Goal: Transaction & Acquisition: Purchase product/service

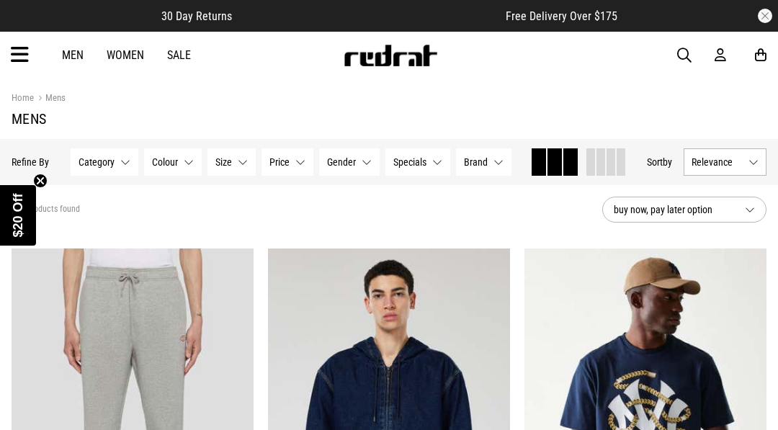
click at [109, 169] on button "Category None selected" at bounding box center [105, 161] width 68 height 27
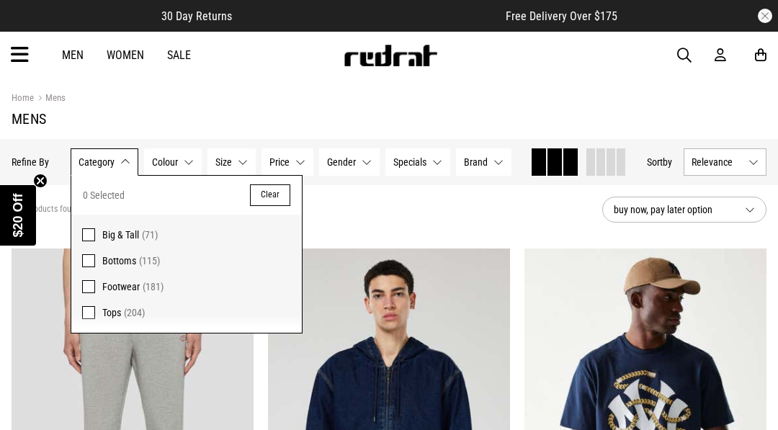
click at [93, 305] on label "Tops (204)" at bounding box center [186, 316] width 231 height 33
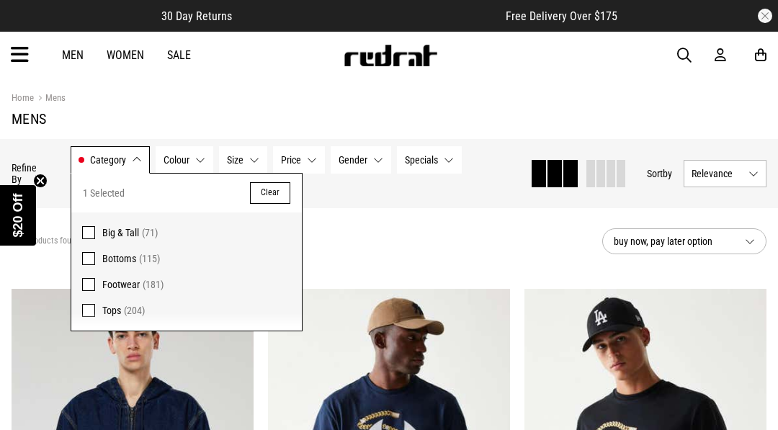
click at [123, 160] on span "Category" at bounding box center [108, 160] width 36 height 12
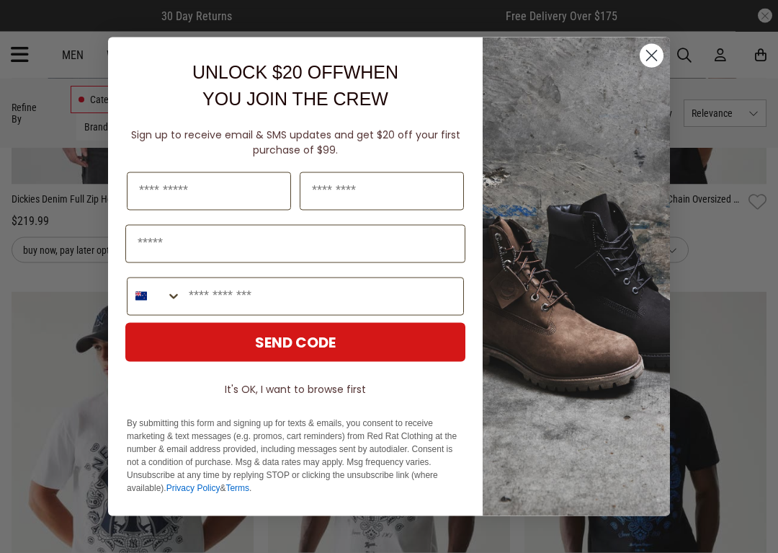
scroll to position [445, 0]
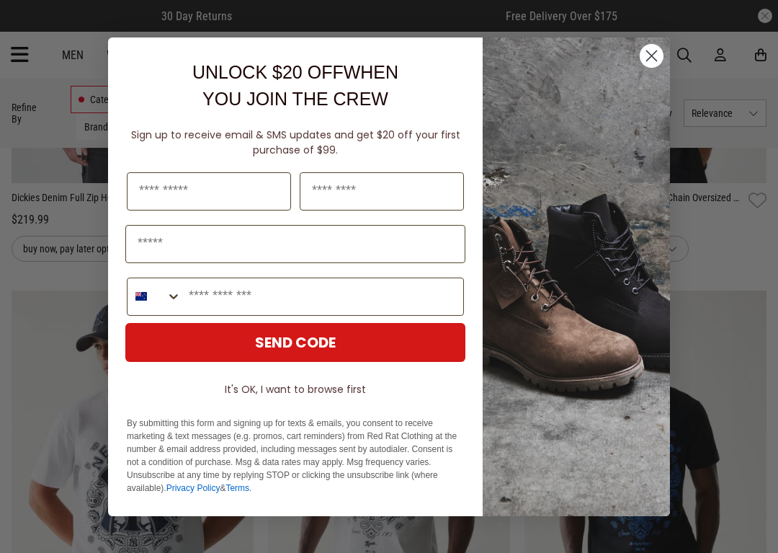
click at [650, 51] on circle "Close dialog" at bounding box center [652, 55] width 24 height 24
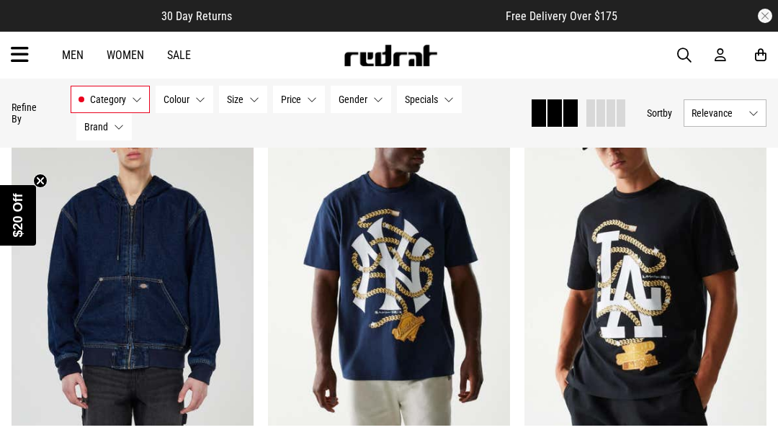
scroll to position [0, 0]
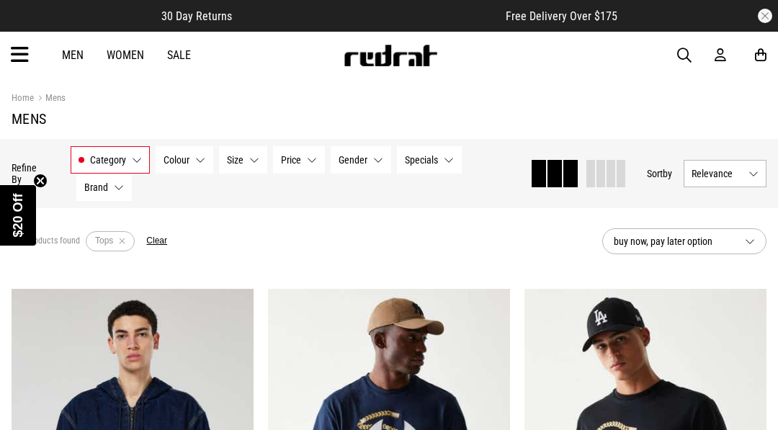
click at [4, 60] on div "Men Women Sale Sign in New Back Footwear Back Mens Back Womens Back Youth & Kid…" at bounding box center [389, 55] width 778 height 47
click at [24, 53] on icon at bounding box center [20, 55] width 18 height 24
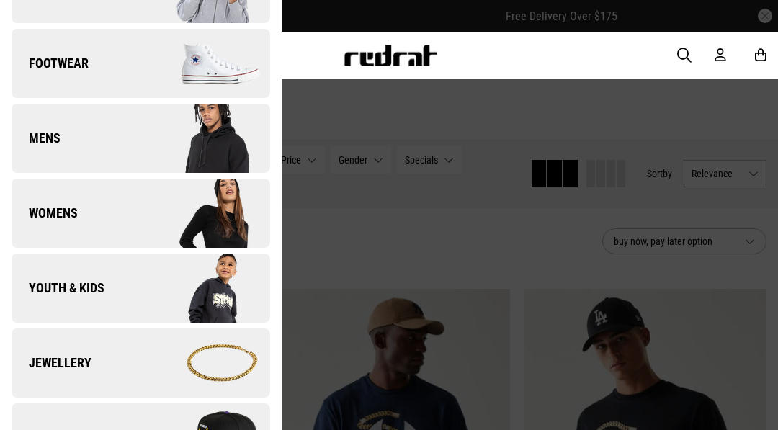
scroll to position [97, 0]
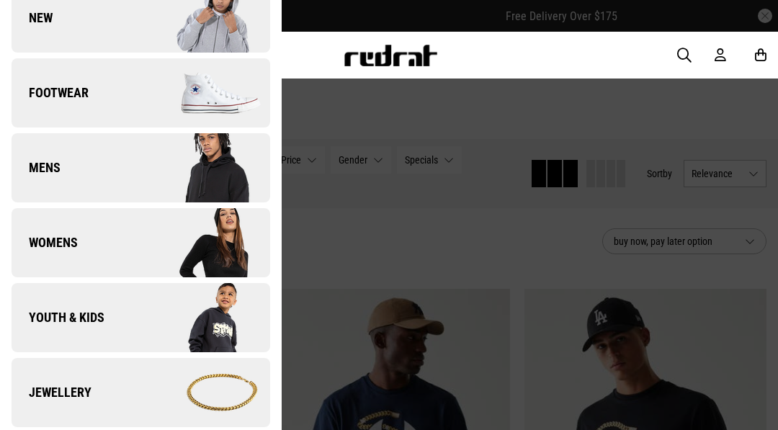
click at [205, 167] on img at bounding box center [205, 168] width 129 height 72
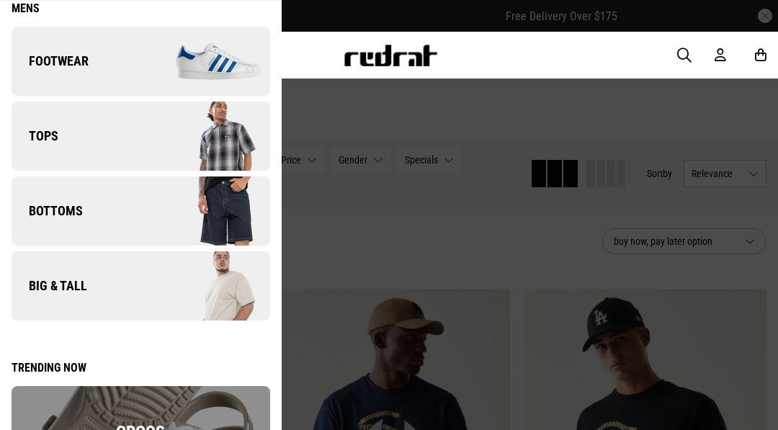
scroll to position [63, 0]
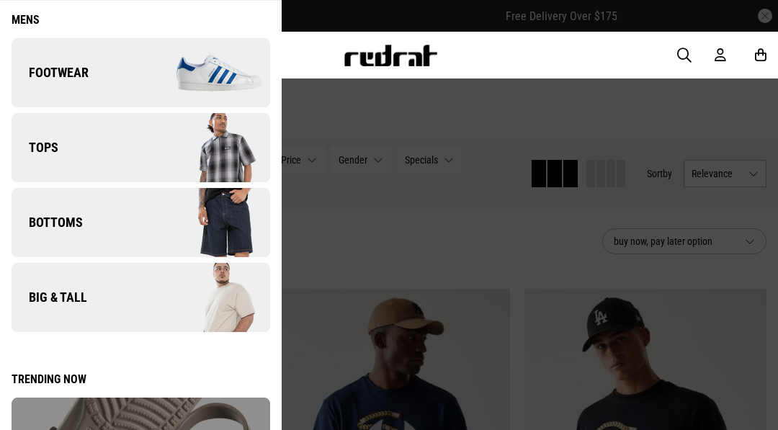
click at [197, 136] on img at bounding box center [205, 148] width 129 height 72
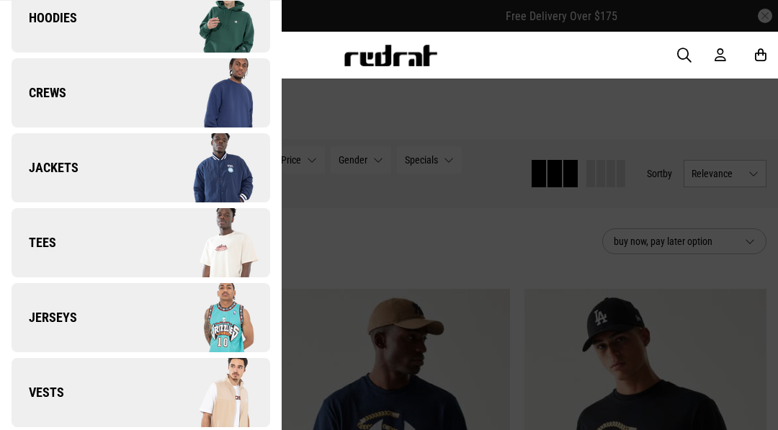
scroll to position [117, 0]
click at [204, 164] on img at bounding box center [205, 169] width 129 height 72
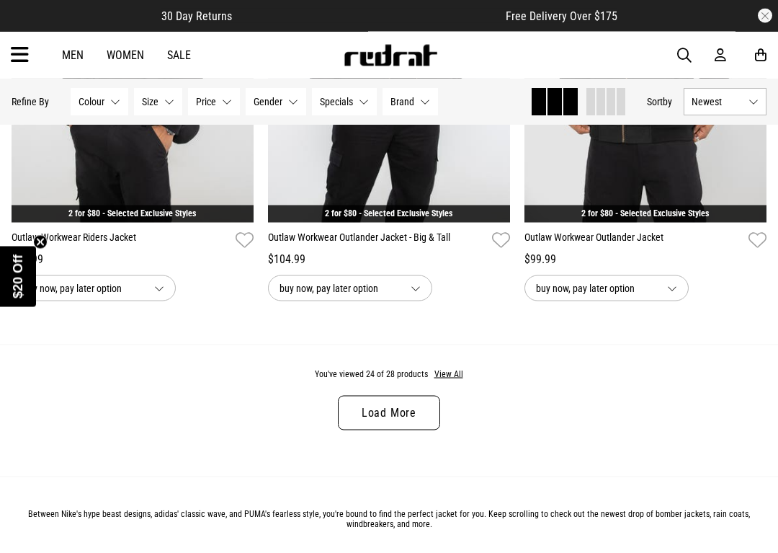
scroll to position [3492, 0]
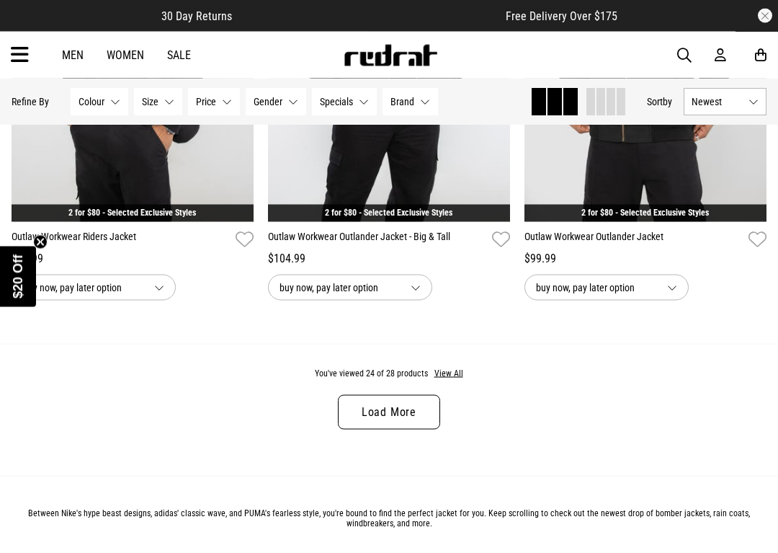
click at [407, 414] on link "Load More" at bounding box center [389, 412] width 102 height 35
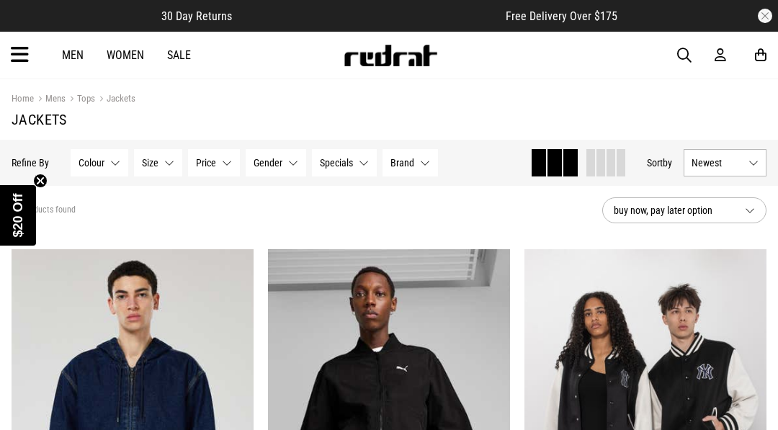
click at [37, 174] on circle "Close teaser" at bounding box center [41, 181] width 14 height 14
click at [22, 50] on icon at bounding box center [20, 55] width 18 height 24
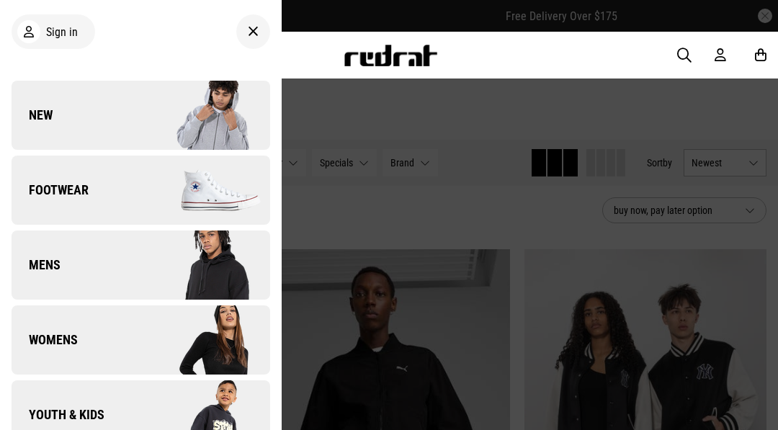
click at [131, 265] on link "Mens" at bounding box center [141, 265] width 259 height 69
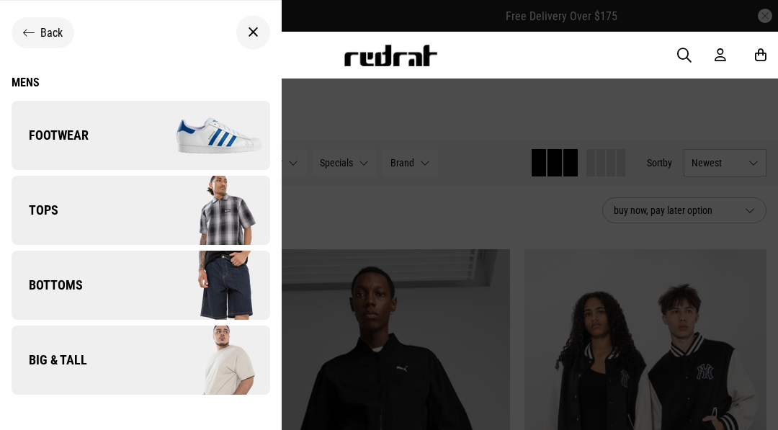
click at [172, 213] on img at bounding box center [205, 210] width 129 height 72
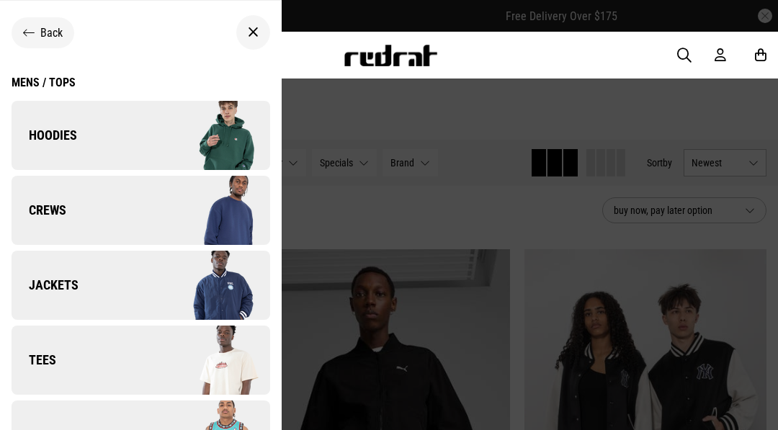
click at [157, 127] on img at bounding box center [205, 135] width 129 height 72
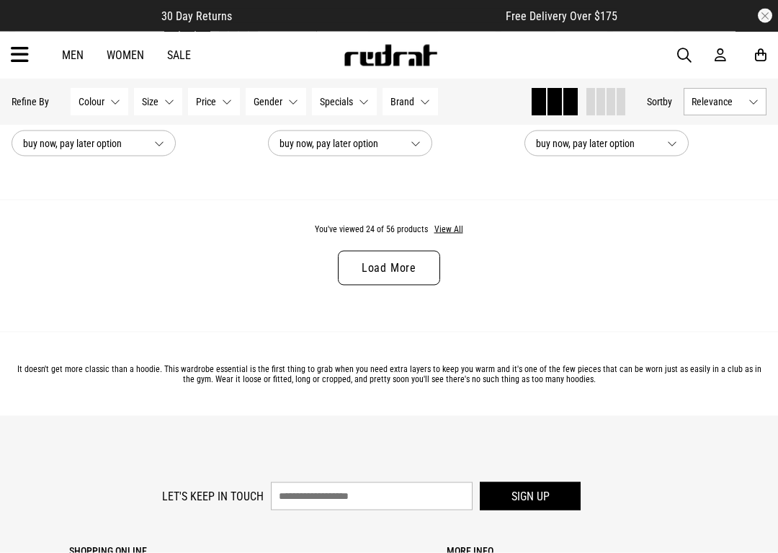
scroll to position [3637, 0]
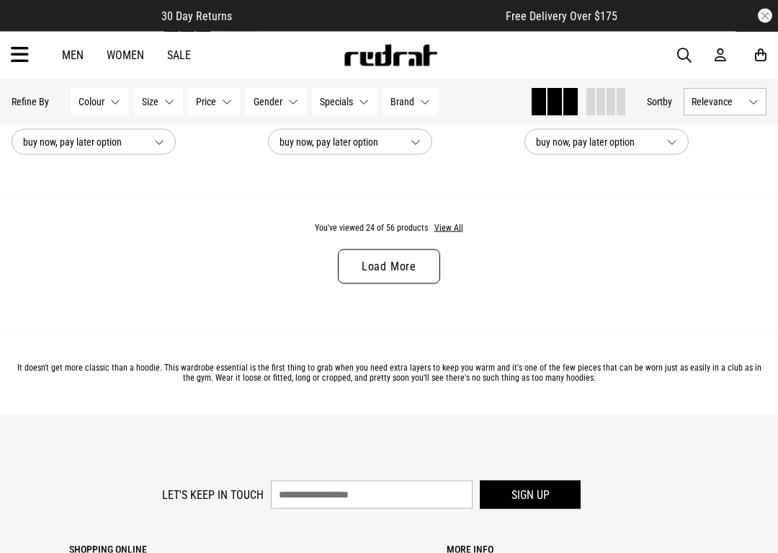
click at [409, 281] on link "Load More" at bounding box center [389, 266] width 102 height 35
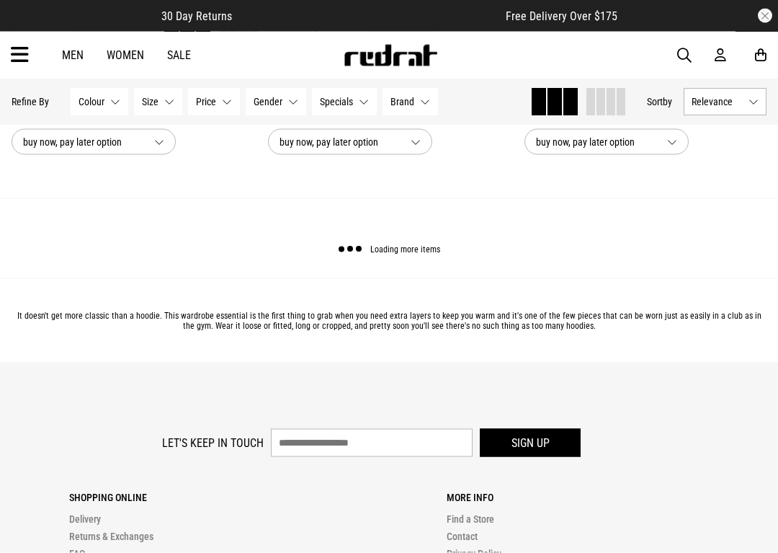
scroll to position [3638, 0]
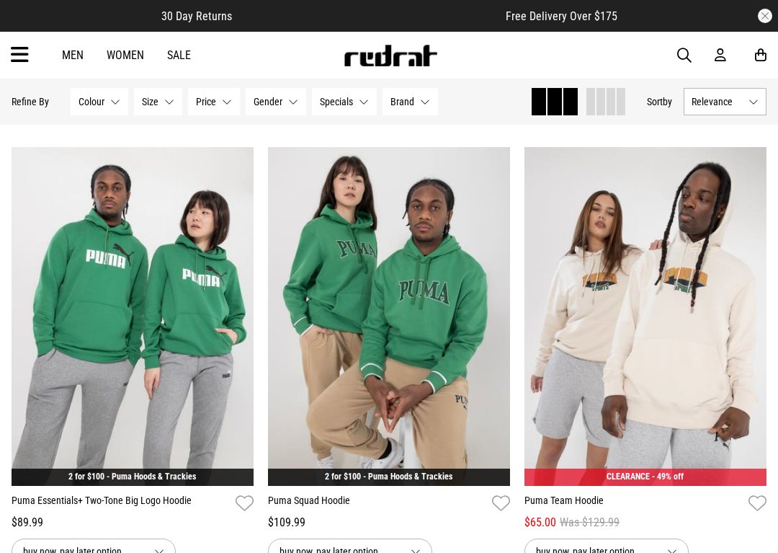
scroll to position [6800, 0]
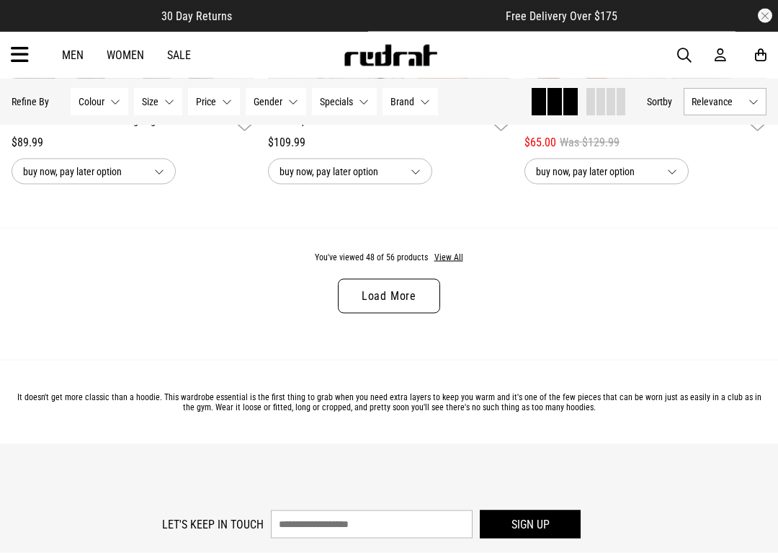
click at [396, 314] on link "Load More" at bounding box center [389, 296] width 102 height 35
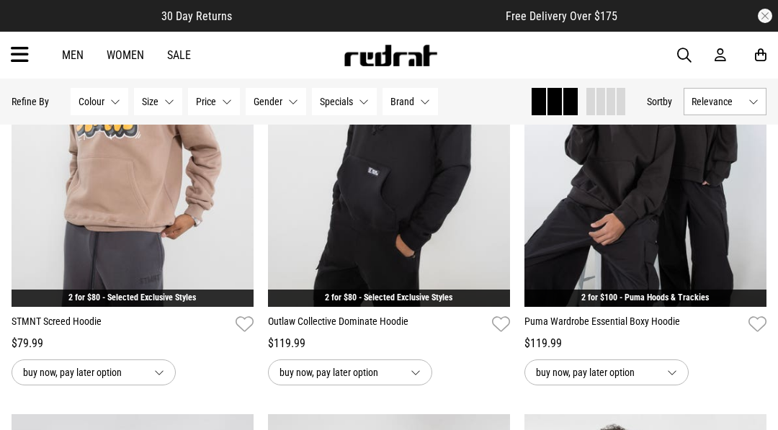
scroll to position [6084, 0]
